Goal: Task Accomplishment & Management: Complete application form

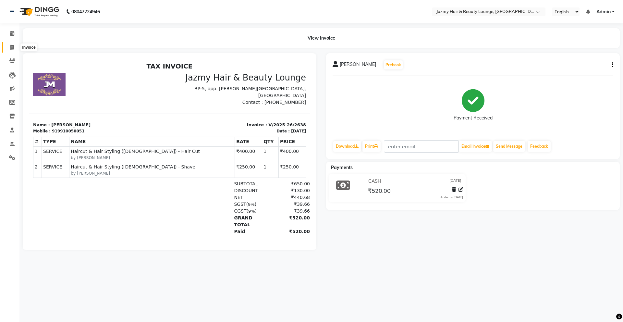
click at [14, 45] on span at bounding box center [11, 47] width 11 height 7
select select "service"
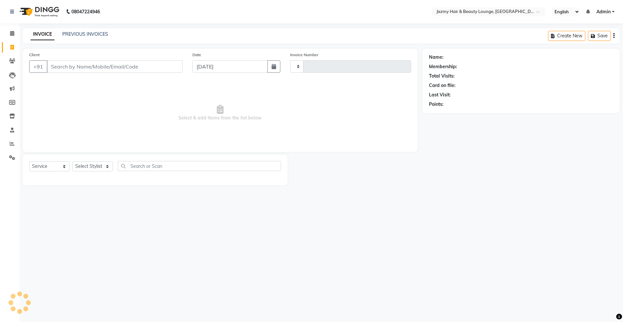
type input "2639"
select select "759"
click at [86, 32] on link "PREVIOUS INVOICES" at bounding box center [85, 34] width 46 height 6
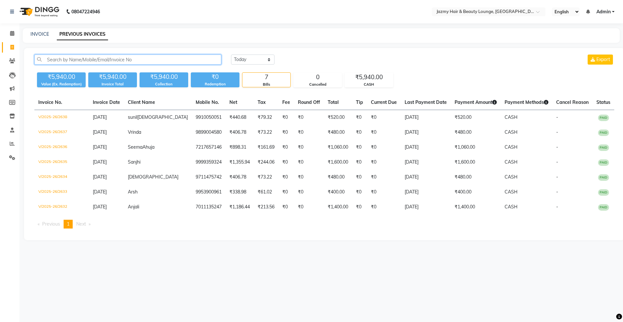
click at [94, 60] on input "text" at bounding box center [127, 60] width 187 height 10
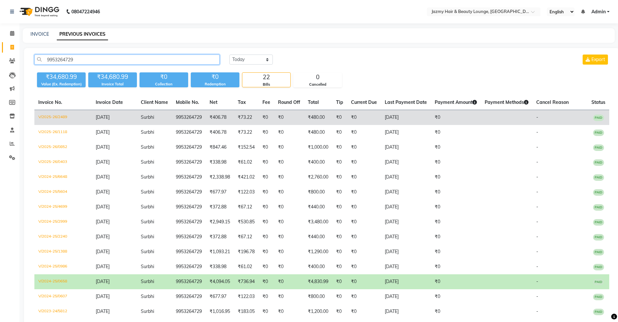
type input "9953264729"
click at [303, 120] on td "₹0" at bounding box center [289, 117] width 30 height 15
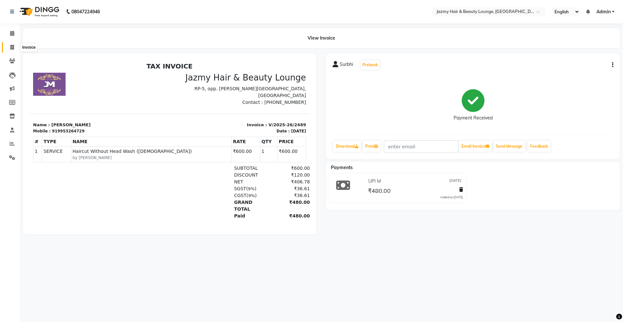
click at [15, 44] on span at bounding box center [11, 47] width 11 height 7
select select "service"
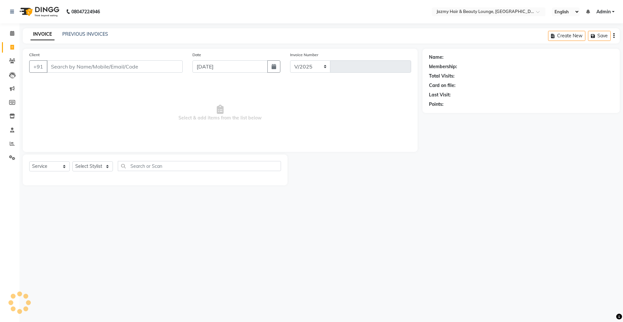
select select "759"
type input "2639"
click at [13, 34] on icon at bounding box center [12, 33] width 4 height 5
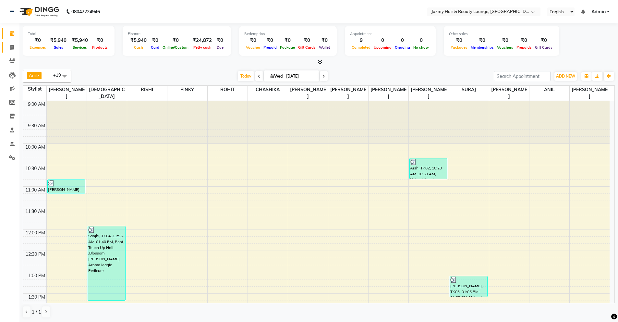
click at [15, 49] on span at bounding box center [11, 47] width 11 height 7
select select "service"
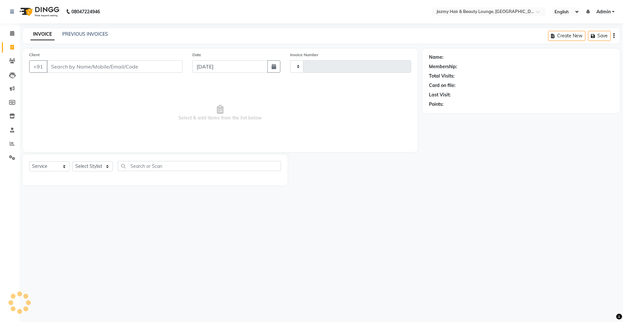
type input "2639"
select select "759"
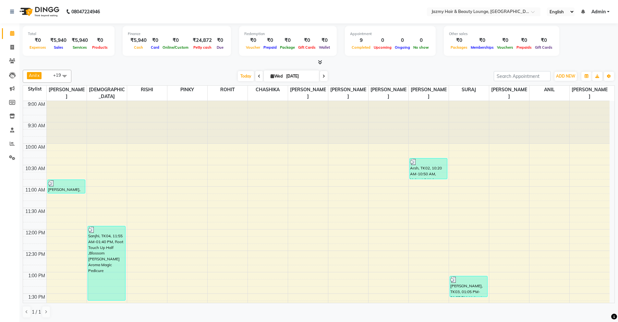
click at [10, 53] on li "Invoice" at bounding box center [9, 48] width 19 height 14
click at [12, 47] on icon at bounding box center [12, 47] width 4 height 5
select select "service"
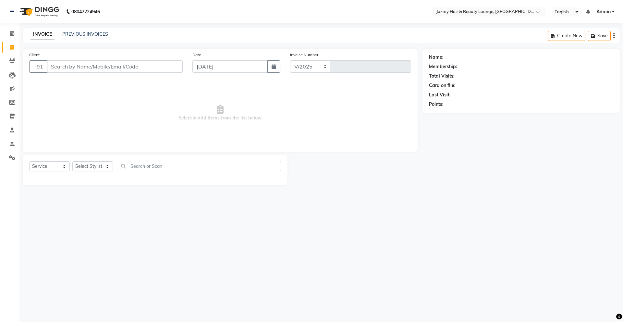
select select "759"
type input "2639"
click at [149, 65] on input "Client" at bounding box center [115, 66] width 136 height 12
type input "9811499796"
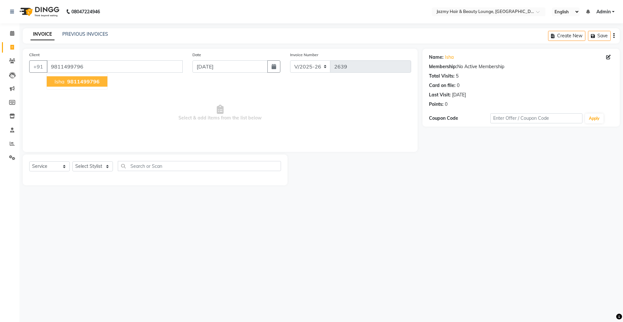
click at [75, 83] on span "9811499796" at bounding box center [83, 81] width 32 height 6
click at [101, 167] on select "Select Stylist AMIT [PERSON_NAME] [PERSON_NAME] CHASHIKA [PERSON_NAME] [PERSON_…" at bounding box center [92, 166] width 41 height 10
select select "44181"
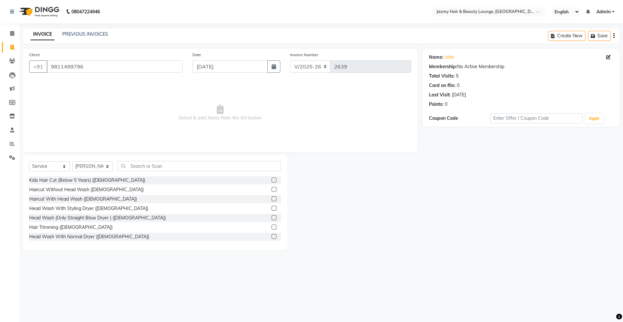
click at [182, 157] on div "Select Service Product Membership Package Voucher Prepaid Gift Card Select Styl…" at bounding box center [155, 203] width 265 height 96
click at [180, 164] on input "text" at bounding box center [199, 166] width 163 height 10
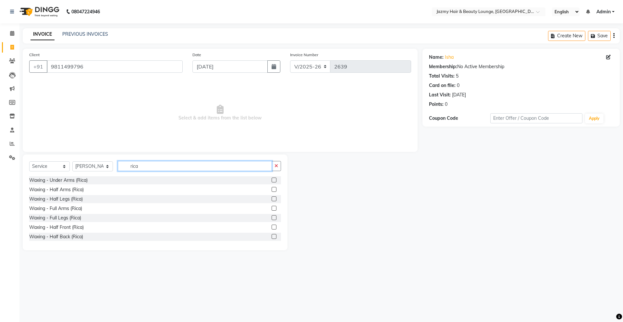
type input "rica"
click at [272, 211] on div at bounding box center [274, 209] width 4 height 7
click at [272, 209] on label at bounding box center [274, 208] width 5 height 5
click at [272, 209] on input "checkbox" at bounding box center [274, 208] width 4 height 4
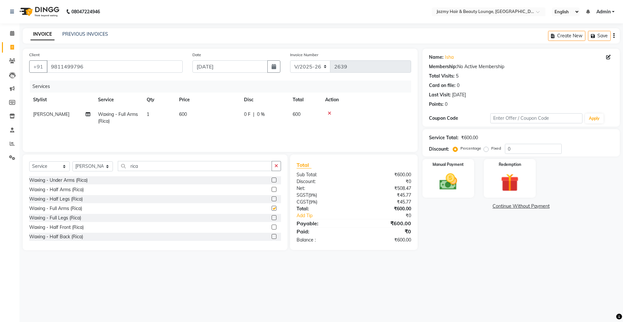
checkbox input "false"
click at [274, 163] on button "button" at bounding box center [276, 166] width 9 height 10
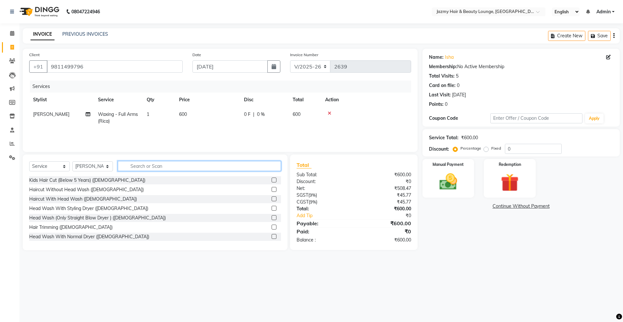
click at [219, 168] on input "text" at bounding box center [199, 166] width 163 height 10
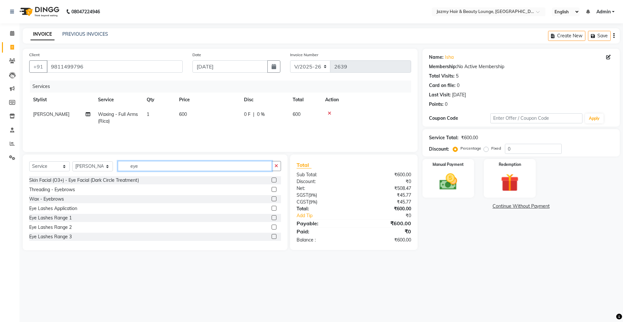
type input "eye"
click at [272, 190] on label at bounding box center [274, 189] width 5 height 5
click at [272, 190] on input "checkbox" at bounding box center [274, 190] width 4 height 4
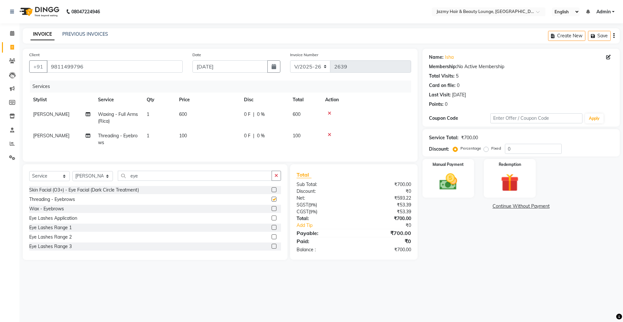
checkbox input "false"
click at [249, 111] on span "0 F" at bounding box center [247, 114] width 6 height 7
select select "44181"
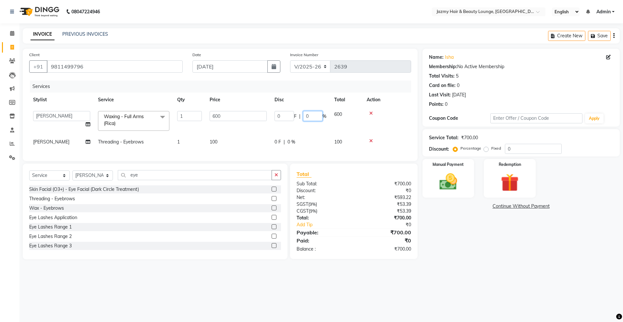
click at [307, 116] on input "0" at bounding box center [312, 116] width 19 height 10
type input "20"
click at [421, 245] on div "Total Sub Total: ₹700.00 Discount: ₹0 Net: ₹593.22 SGST ( 9% ) ₹53.39 CGST ( 9%…" at bounding box center [355, 212] width 135 height 96
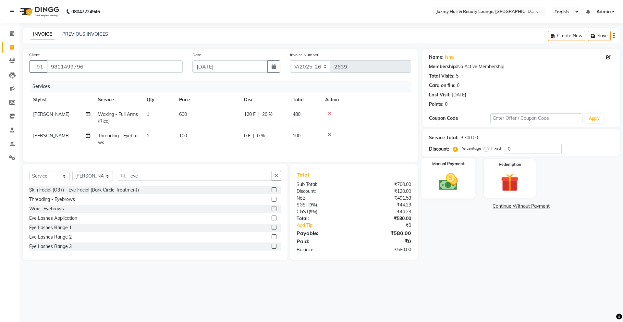
click at [456, 189] on img at bounding box center [448, 181] width 30 height 21
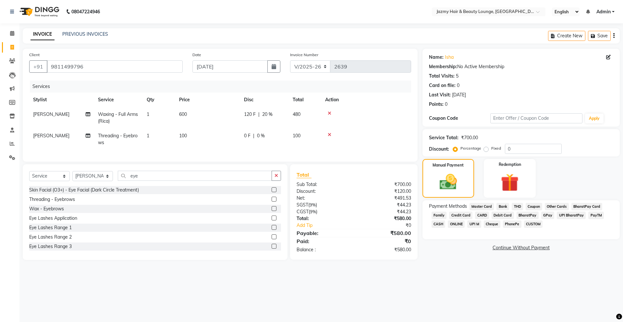
click at [439, 223] on span "CASH" at bounding box center [439, 223] width 14 height 7
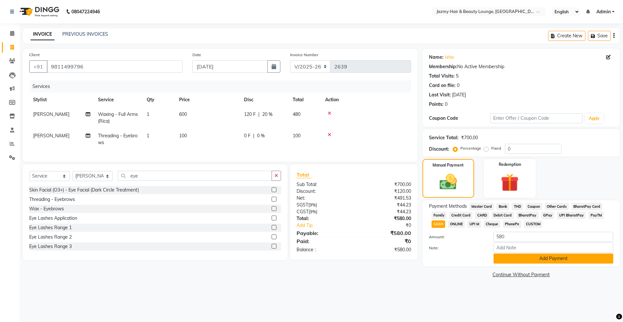
click at [502, 257] on button "Add Payment" at bounding box center [554, 259] width 120 height 10
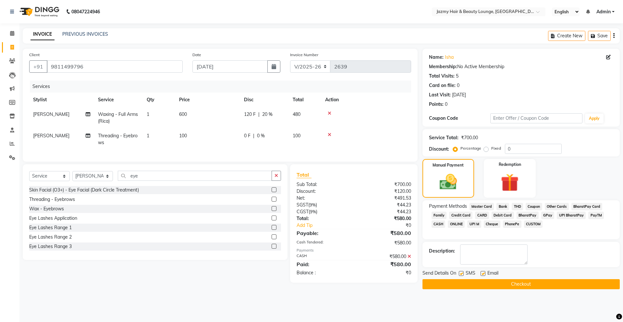
click at [505, 283] on button "Checkout" at bounding box center [521, 284] width 197 height 10
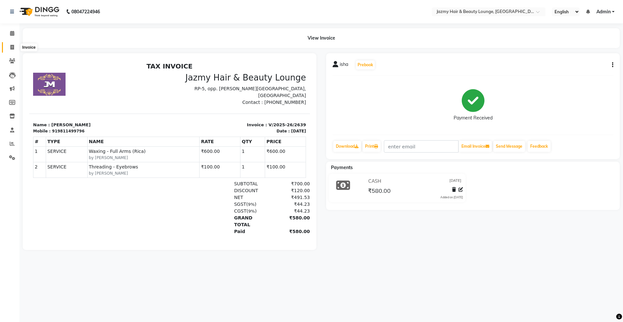
click at [11, 46] on icon at bounding box center [12, 47] width 4 height 5
select select "service"
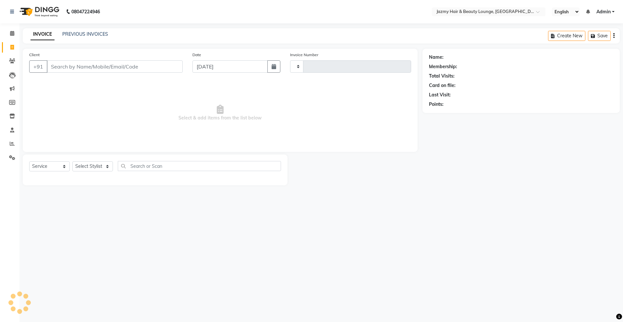
type input "2640"
select select "759"
